Goal: Check status: Check status

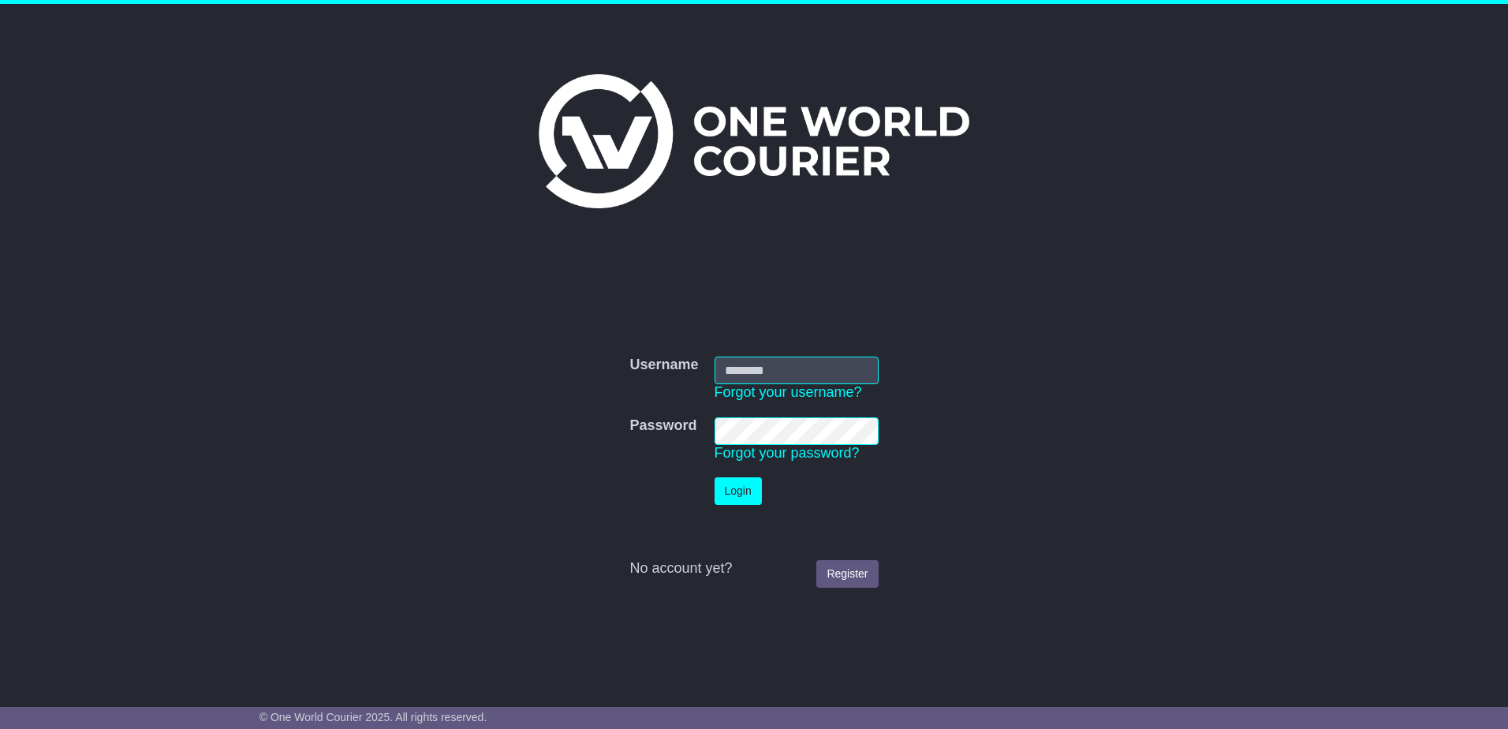
type input "**********"
click at [742, 493] on button "Login" at bounding box center [738, 491] width 47 height 28
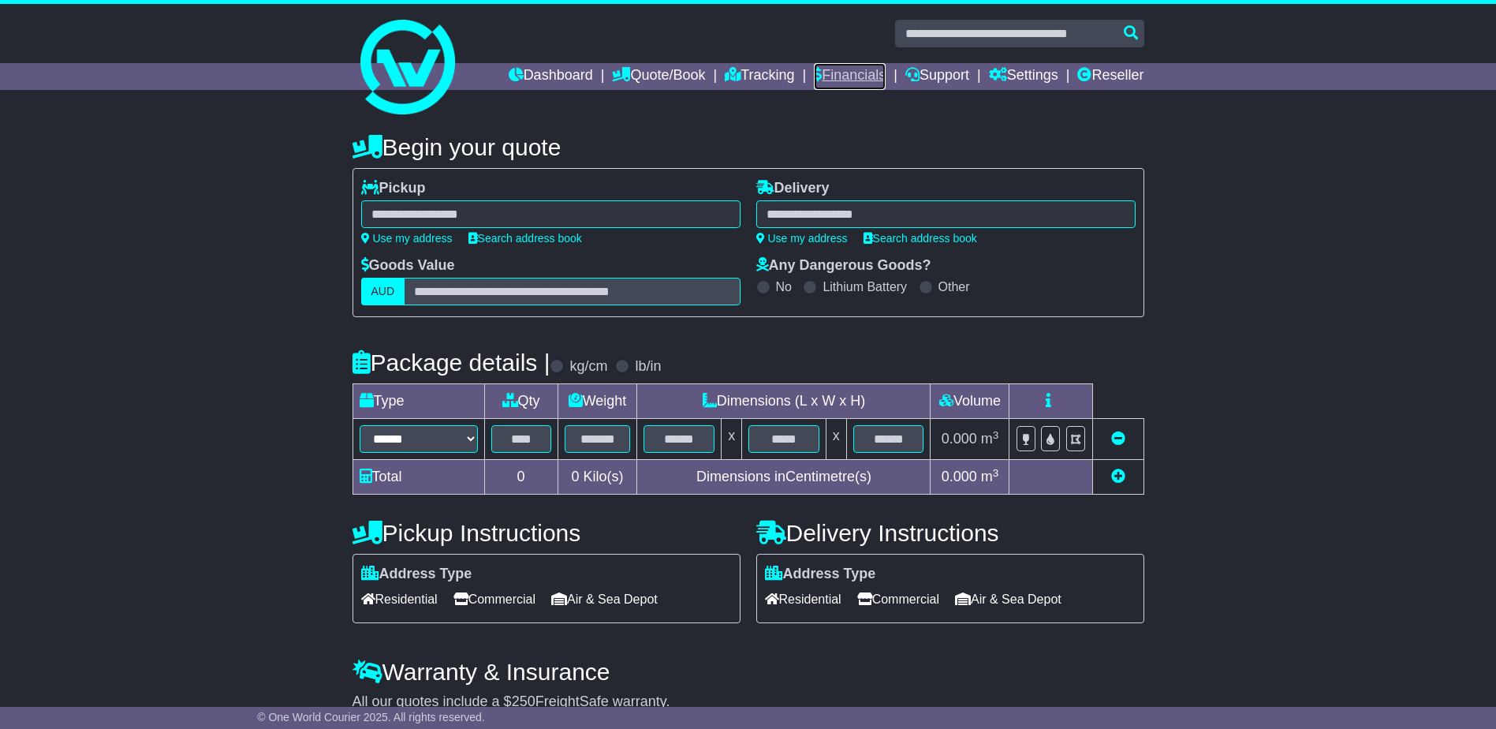
click at [853, 76] on link "Financials" at bounding box center [850, 76] width 72 height 27
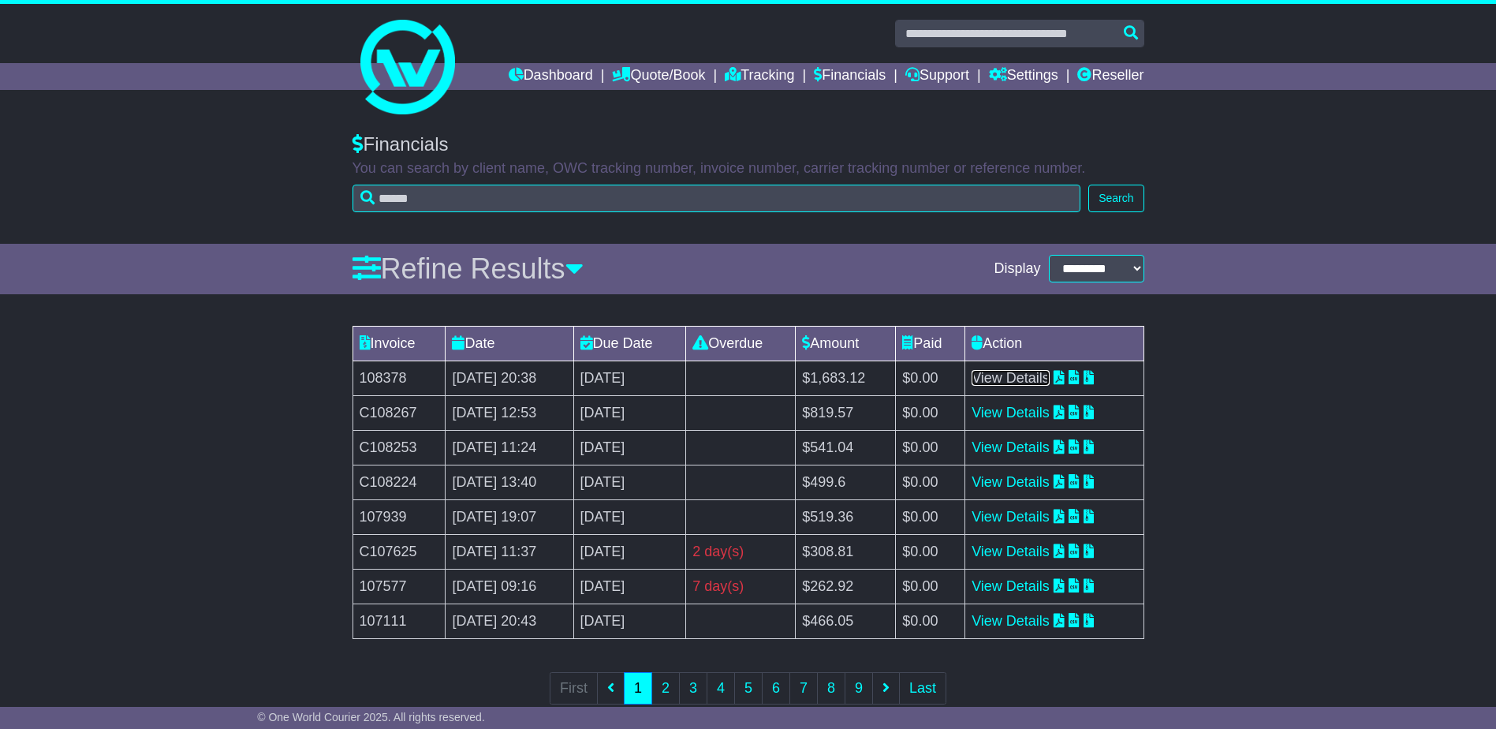
click at [1035, 371] on link "View Details" at bounding box center [1011, 378] width 78 height 16
click at [1028, 412] on link "View Details" at bounding box center [1011, 413] width 78 height 16
click at [1025, 448] on link "View Details" at bounding box center [1011, 447] width 78 height 16
click at [1021, 486] on link "View Details" at bounding box center [1011, 482] width 78 height 16
click at [1009, 517] on link "View Details" at bounding box center [1011, 517] width 78 height 16
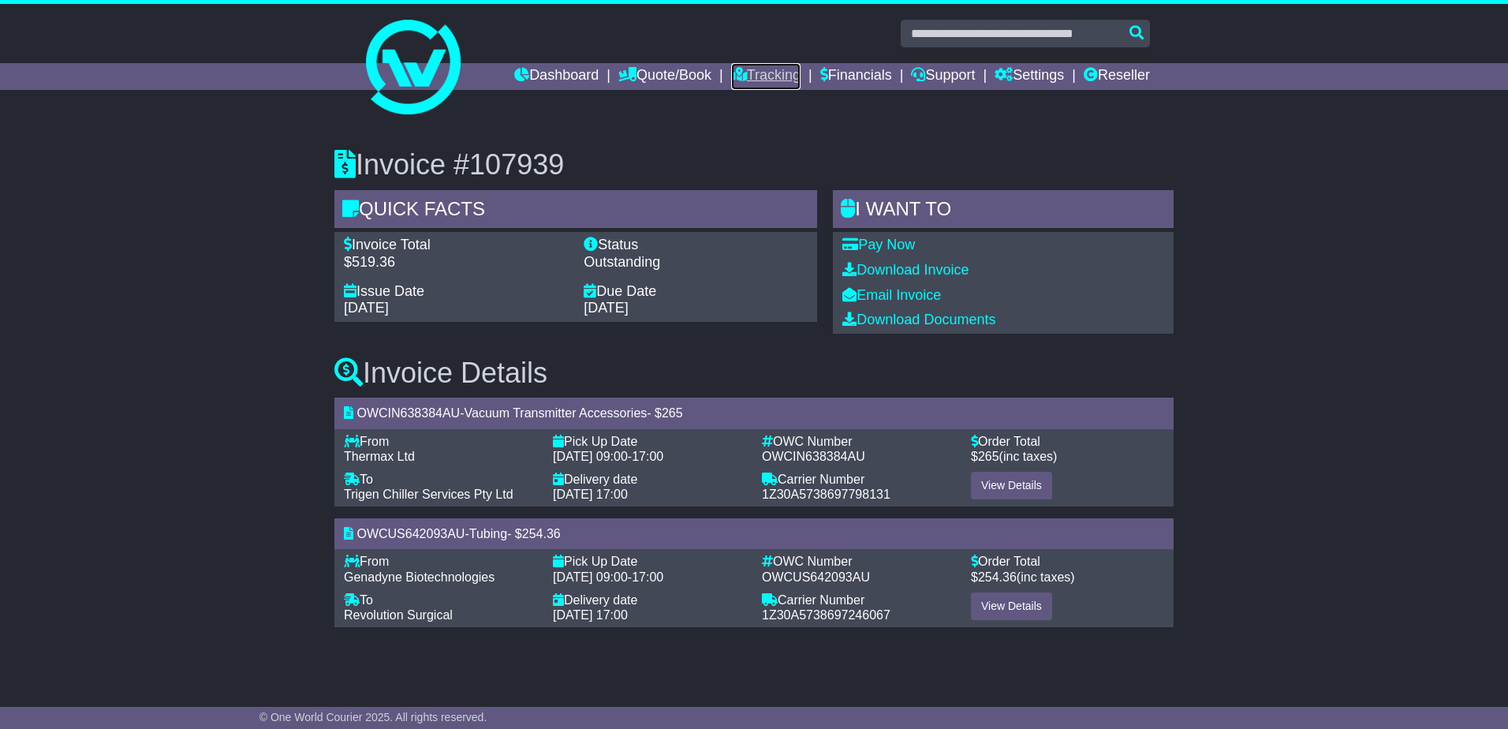
click at [743, 73] on link "Tracking" at bounding box center [765, 76] width 69 height 27
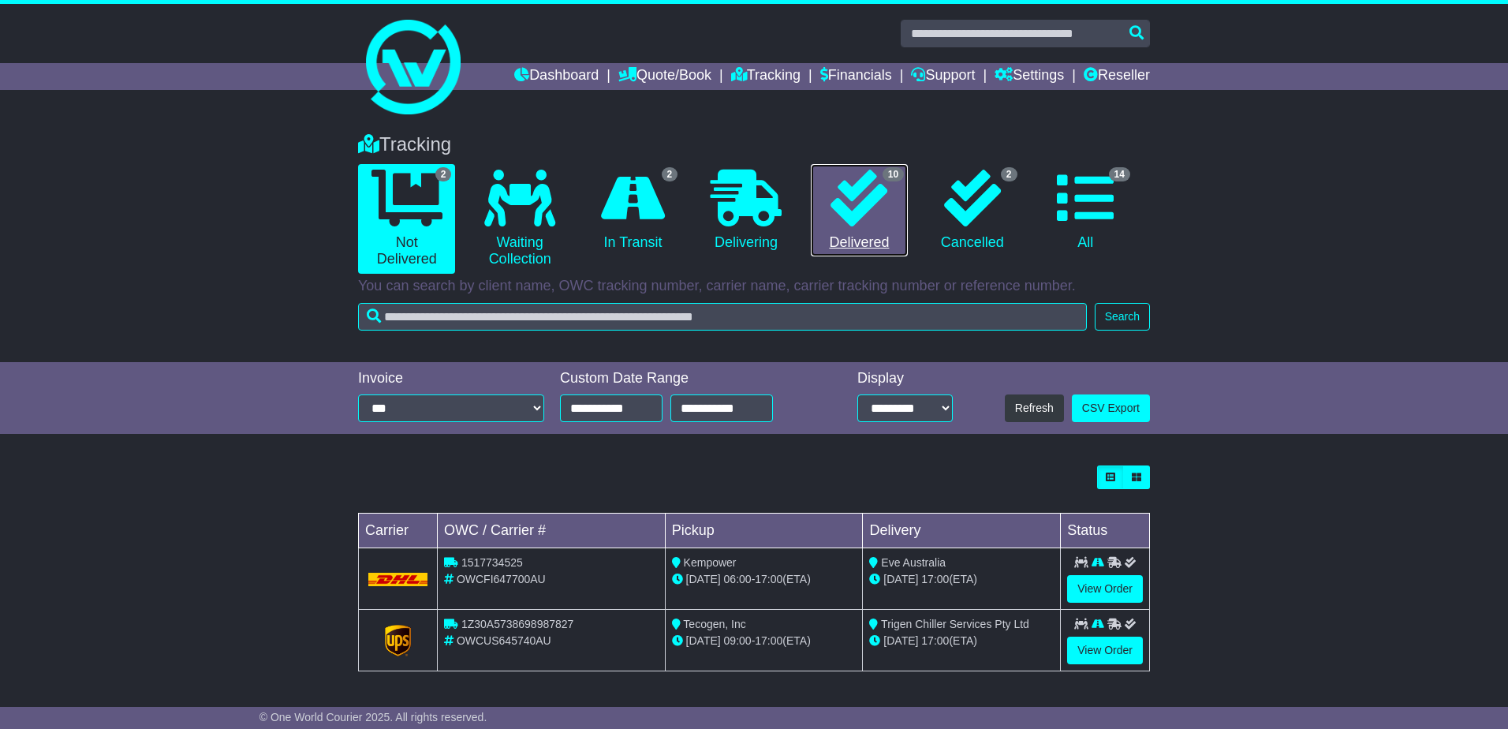
click at [833, 226] on icon at bounding box center [858, 198] width 57 height 57
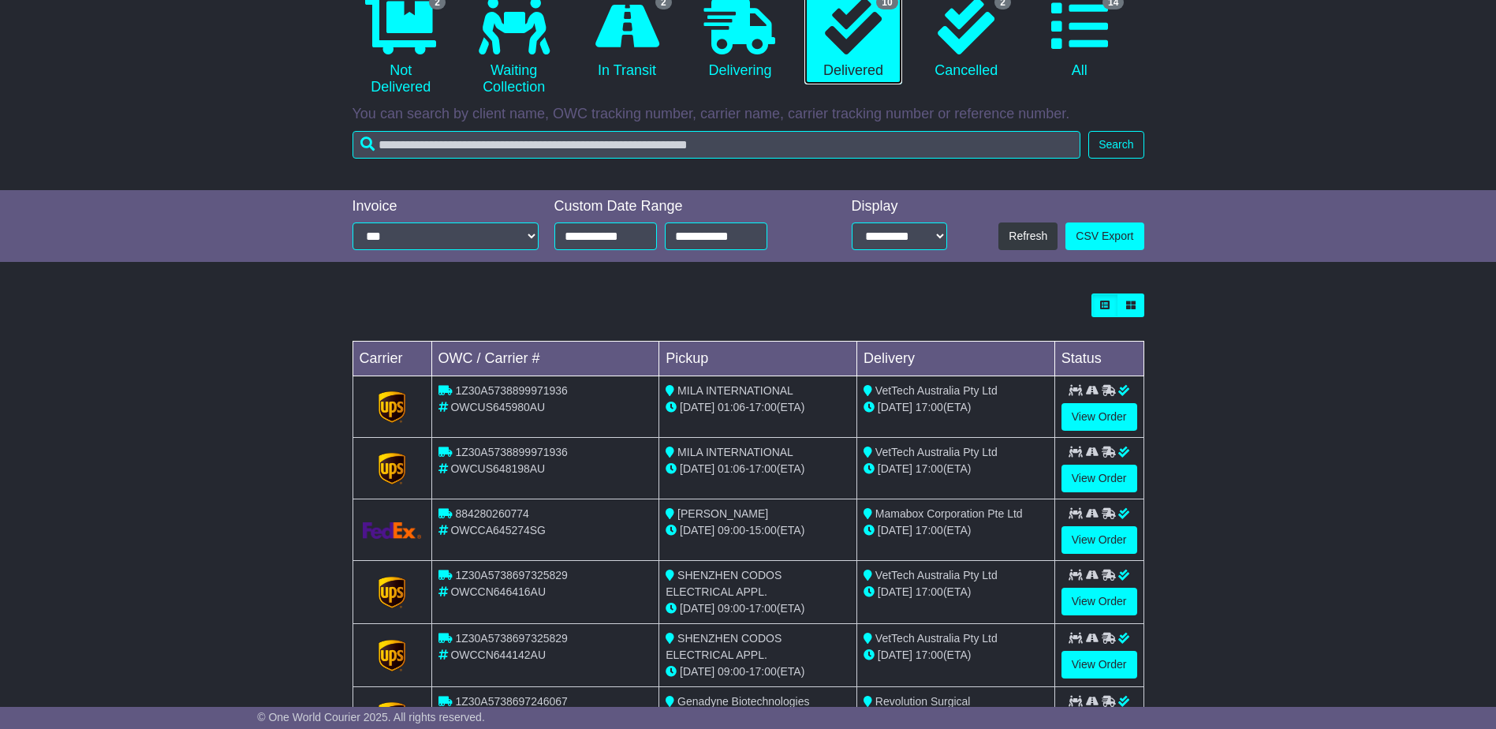
scroll to position [237, 0]
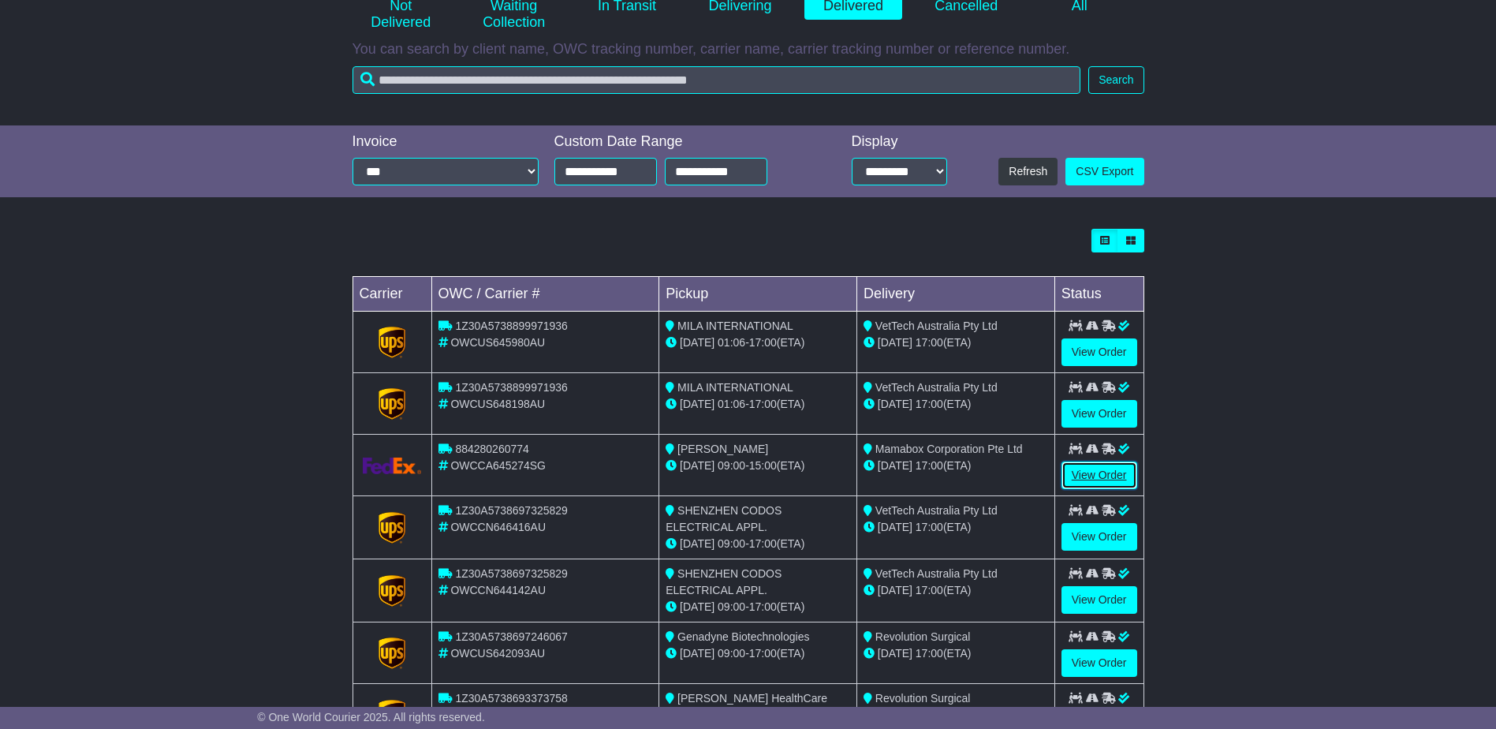
click at [1114, 475] on link "View Order" at bounding box center [1100, 475] width 76 height 28
